Goal: Navigation & Orientation: Find specific page/section

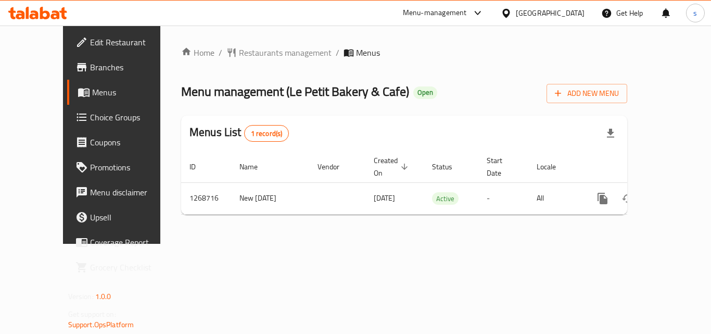
click at [576, 15] on div "[GEOGRAPHIC_DATA]" at bounding box center [550, 12] width 69 height 11
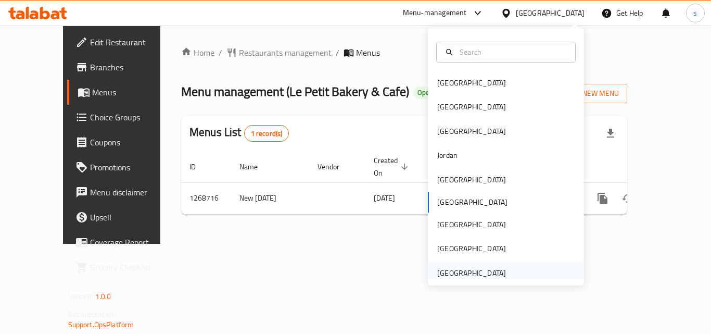
click at [462, 271] on div "[GEOGRAPHIC_DATA]" at bounding box center [471, 272] width 69 height 11
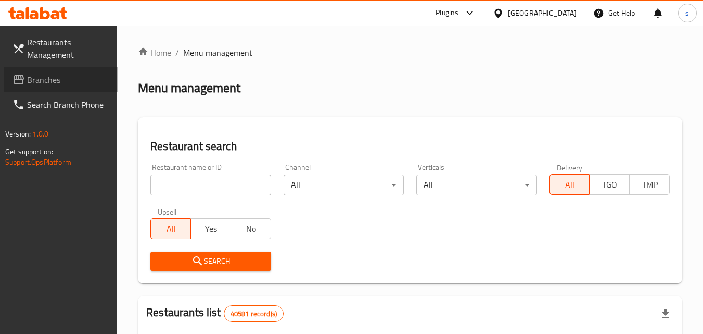
click at [86, 83] on span "Branches" at bounding box center [68, 79] width 82 height 12
